Goal: Task Accomplishment & Management: Manage account settings

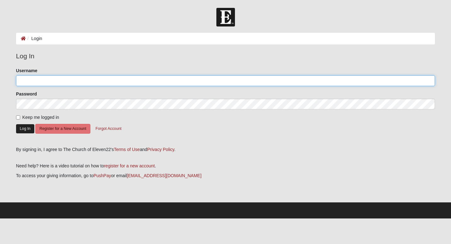
type input "amyrait"
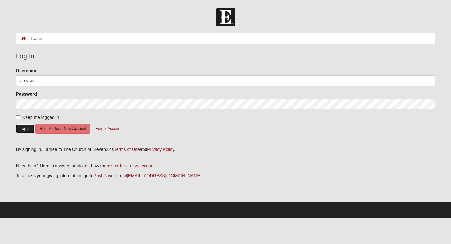
click at [27, 128] on button "Log In" at bounding box center [25, 128] width 18 height 9
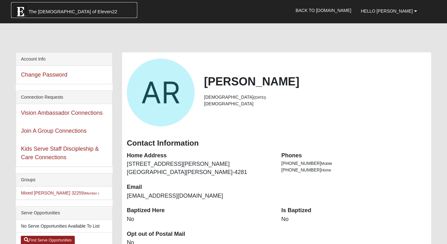
click at [38, 11] on span "The [DEMOGRAPHIC_DATA] of Eleven22" at bounding box center [72, 12] width 89 height 6
